Goal: Task Accomplishment & Management: Manage account settings

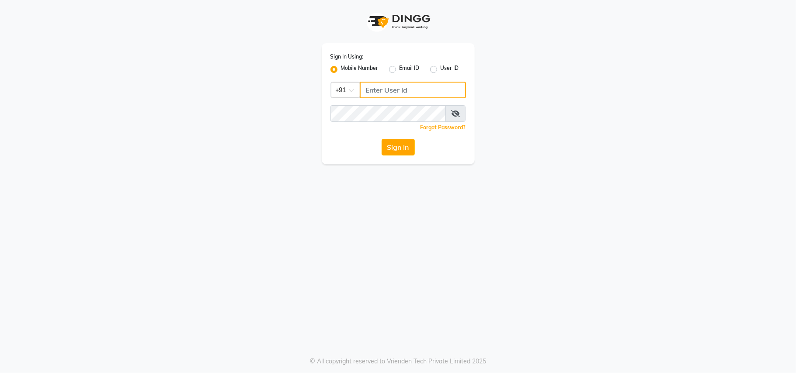
type input "7400066607"
click at [548, 226] on div "Sign In Using: Mobile Number Email ID User ID Country Code × [PHONE_NUMBER] Rem…" at bounding box center [398, 186] width 796 height 373
click at [393, 149] on button "Sign In" at bounding box center [397, 147] width 33 height 17
